Goal: Use online tool/utility

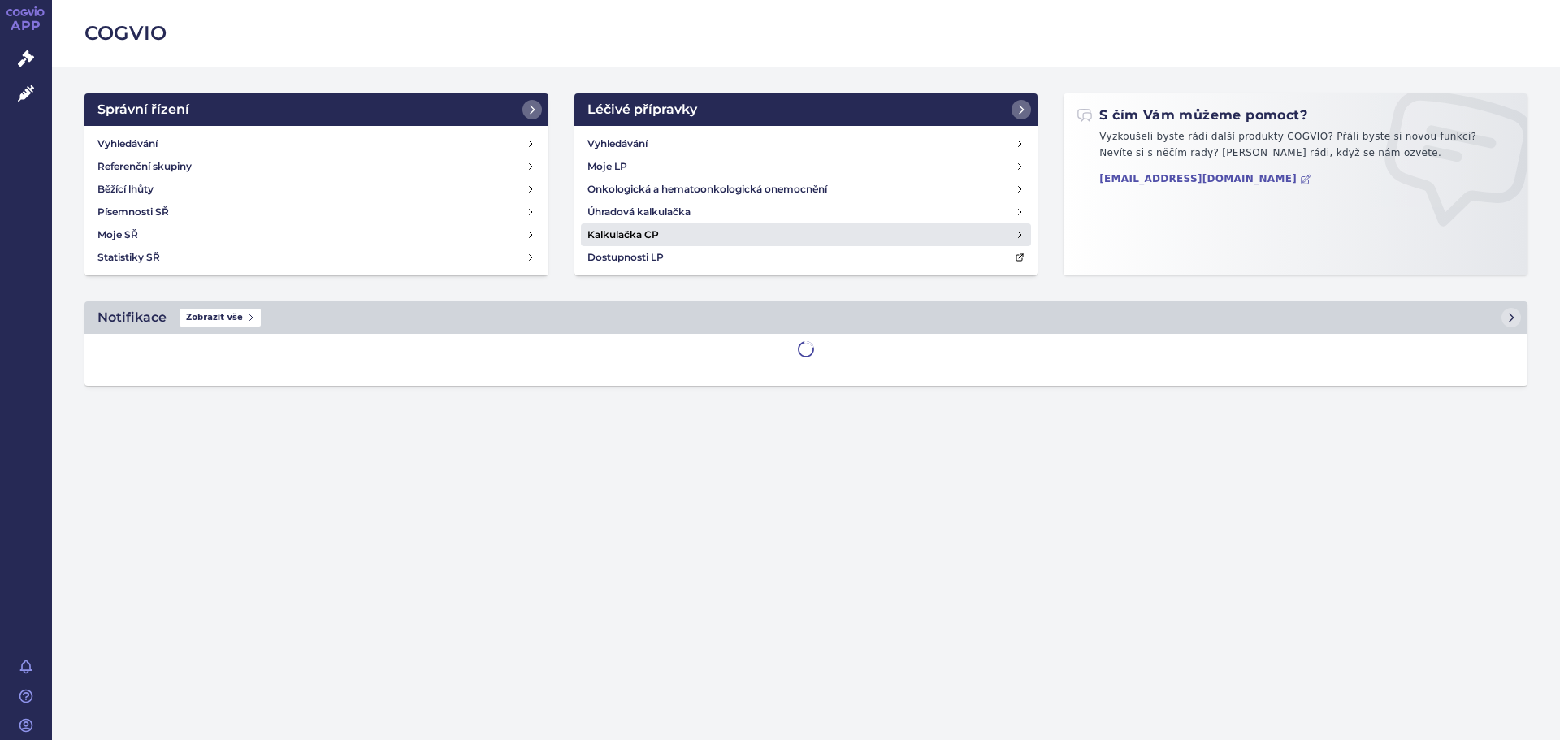
click at [701, 240] on link "Kalkulačka CP" at bounding box center [806, 234] width 451 height 23
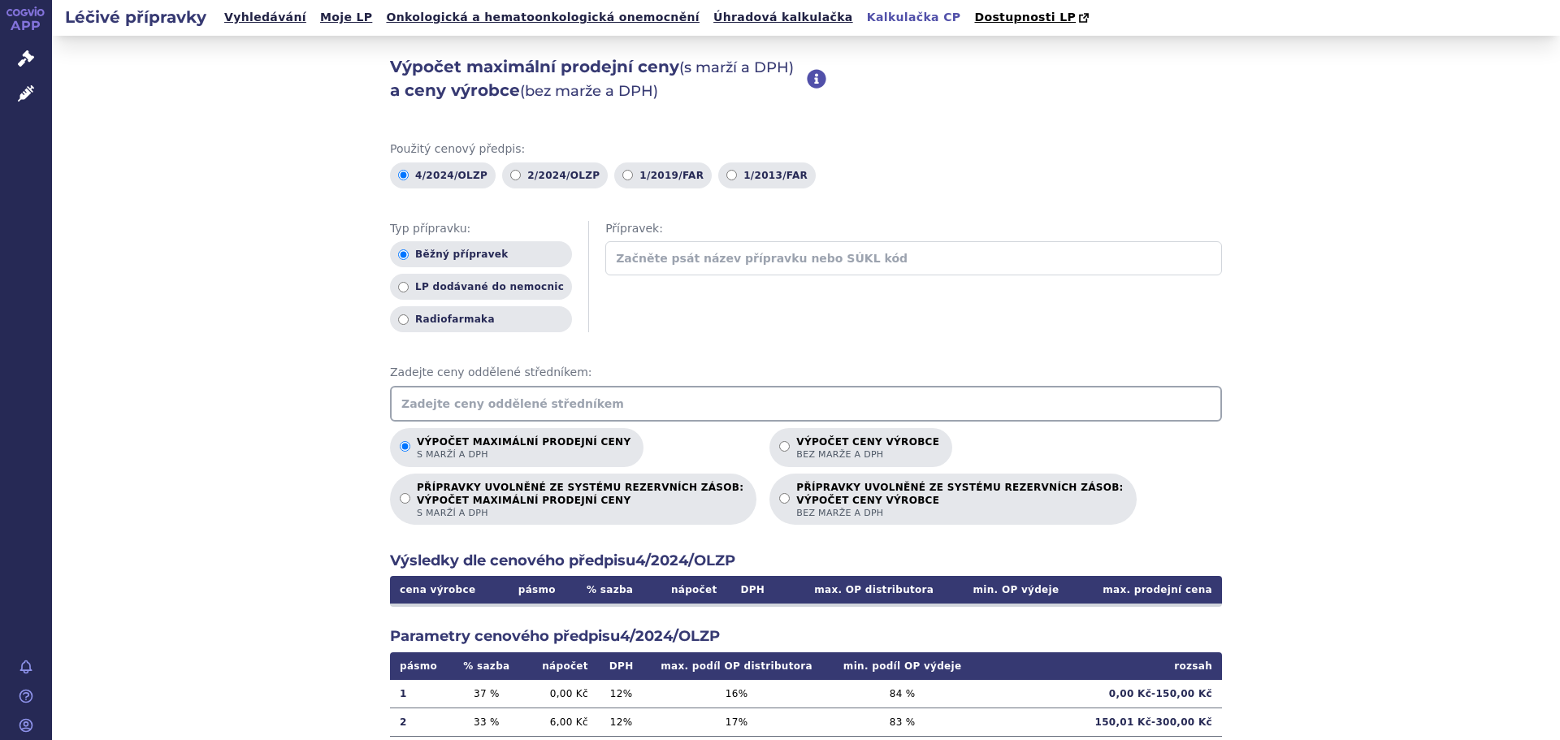
click at [571, 408] on input "text" at bounding box center [806, 404] width 832 height 36
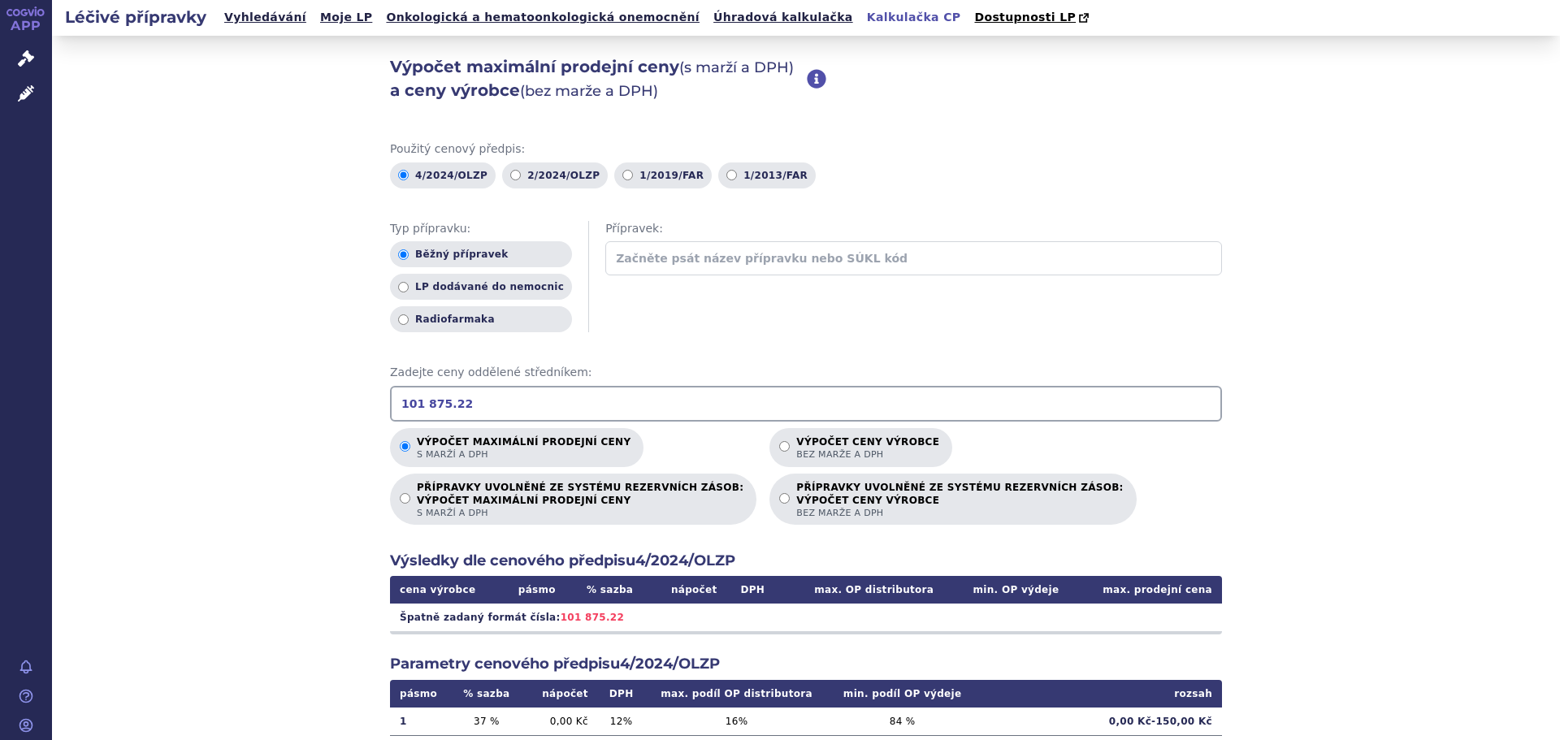
click at [418, 406] on input "101 875.22" at bounding box center [806, 404] width 832 height 36
type input "101875.22"
